Goal: Navigation & Orientation: Find specific page/section

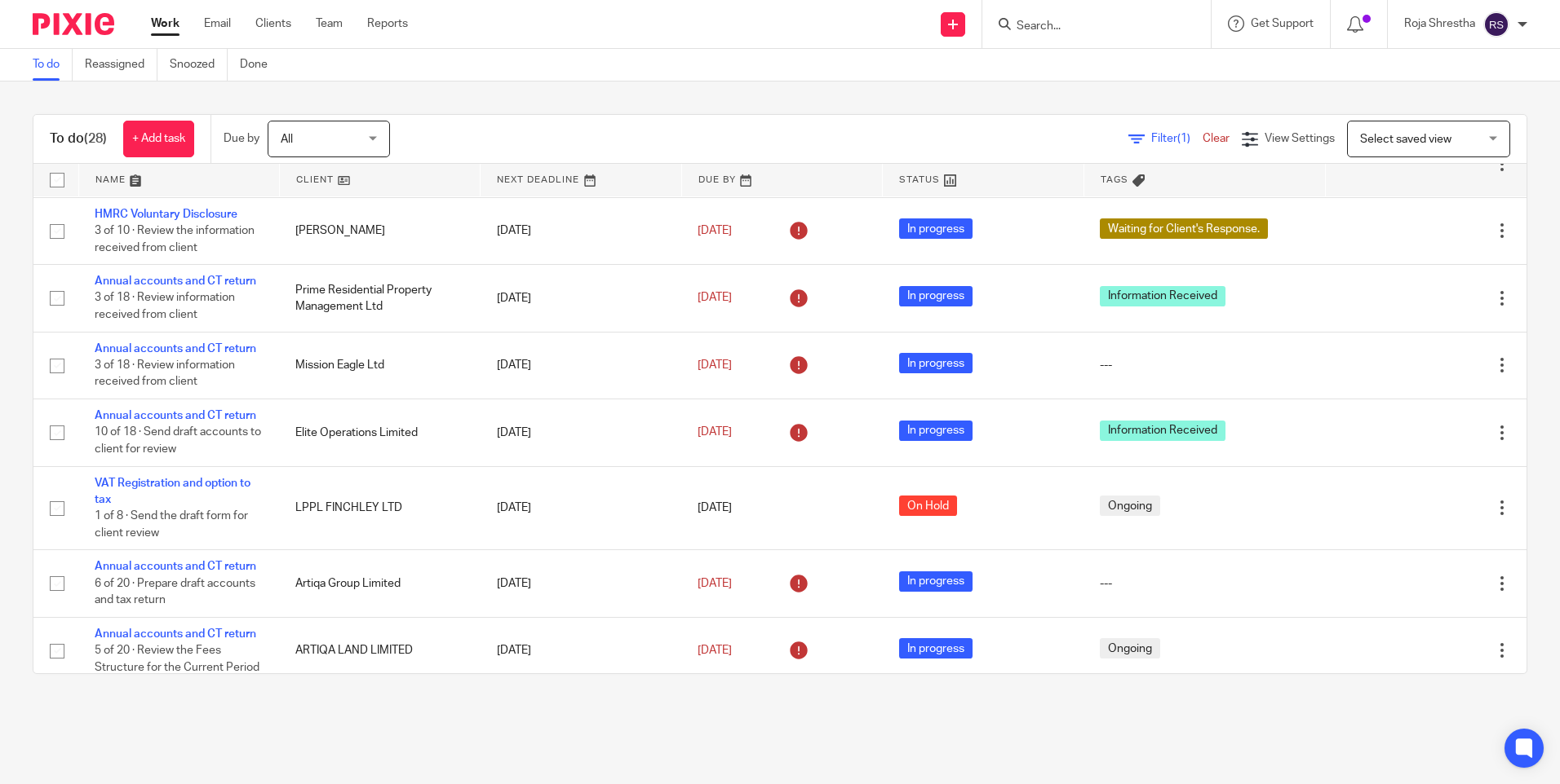
scroll to position [974, 0]
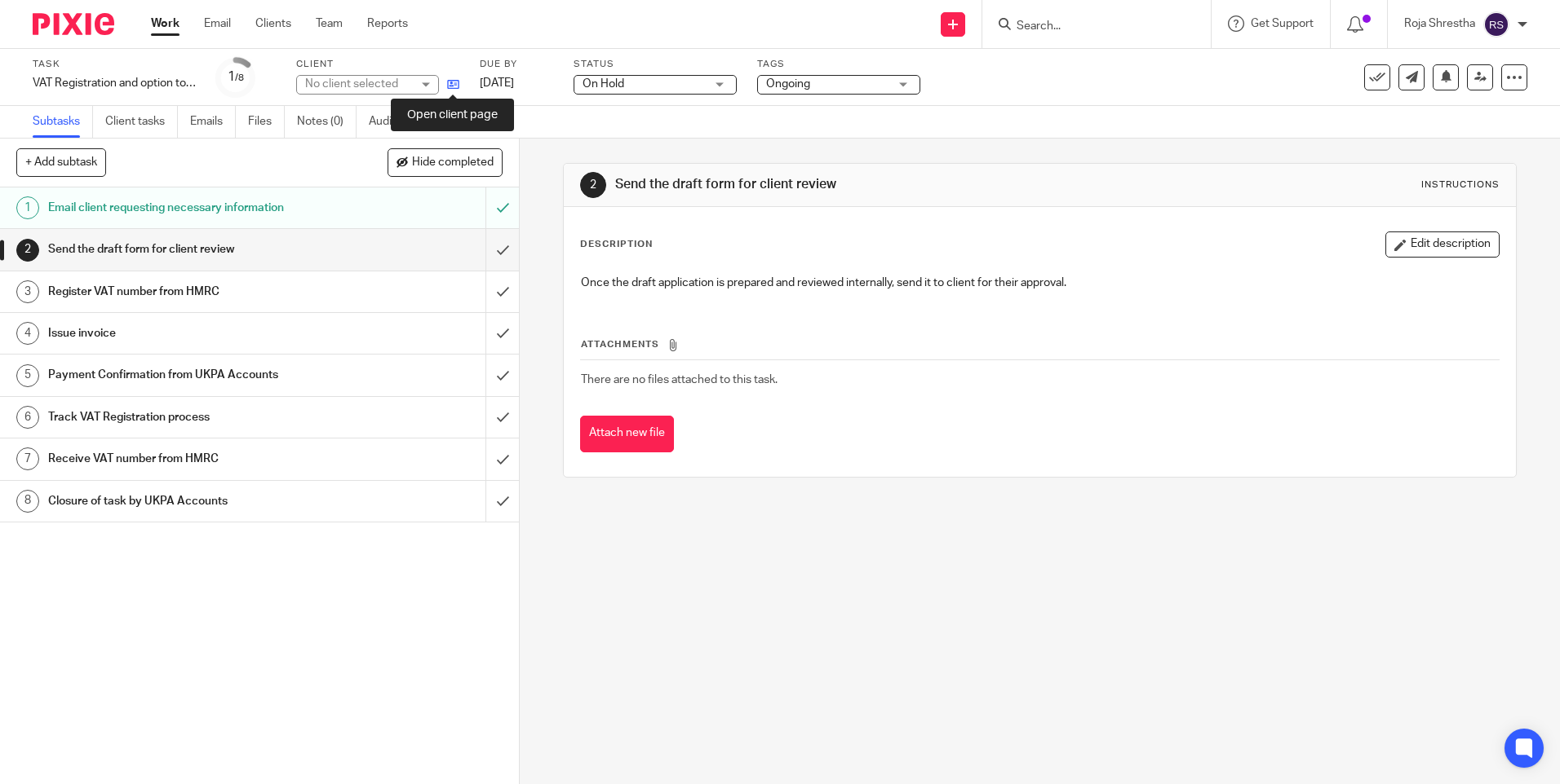
click at [453, 84] on icon at bounding box center [454, 84] width 12 height 12
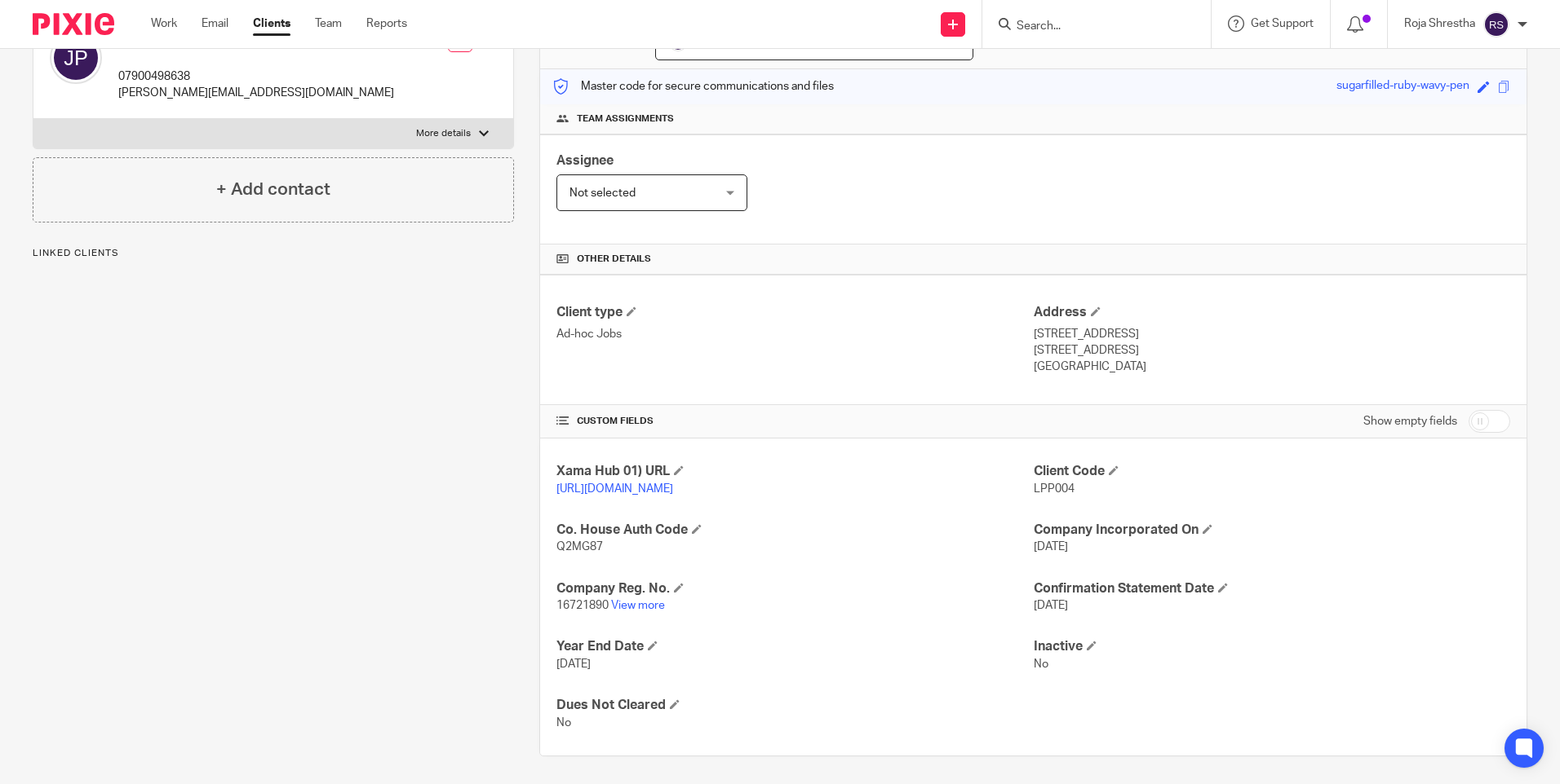
scroll to position [210, 0]
